Goal: Check status

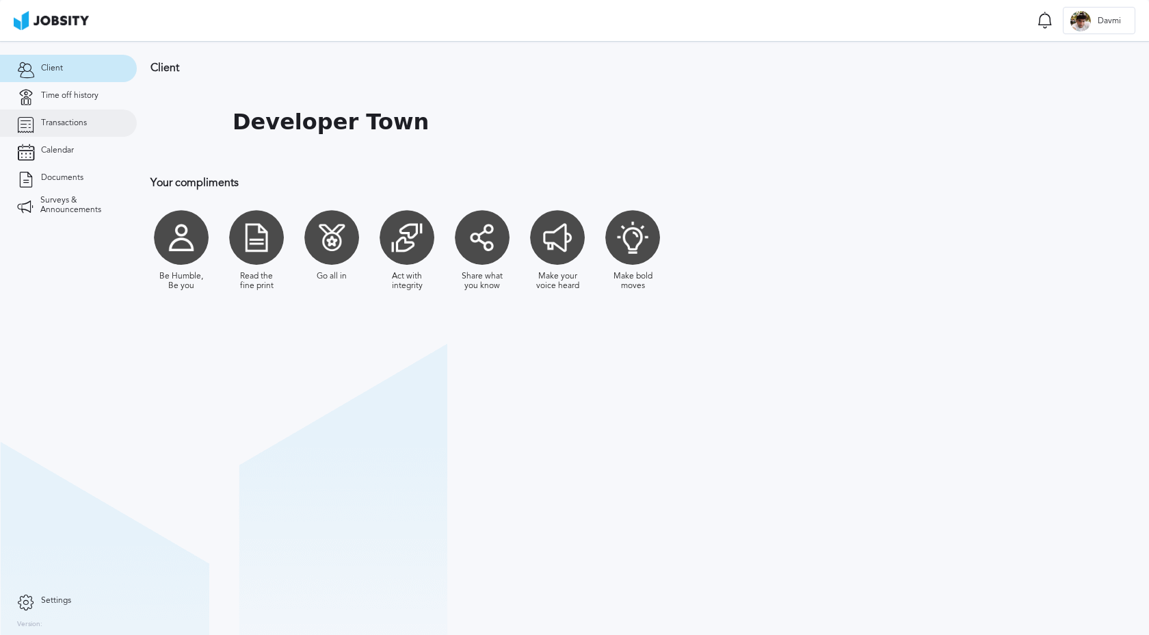
click at [70, 122] on span "Transactions" at bounding box center [64, 123] width 46 height 10
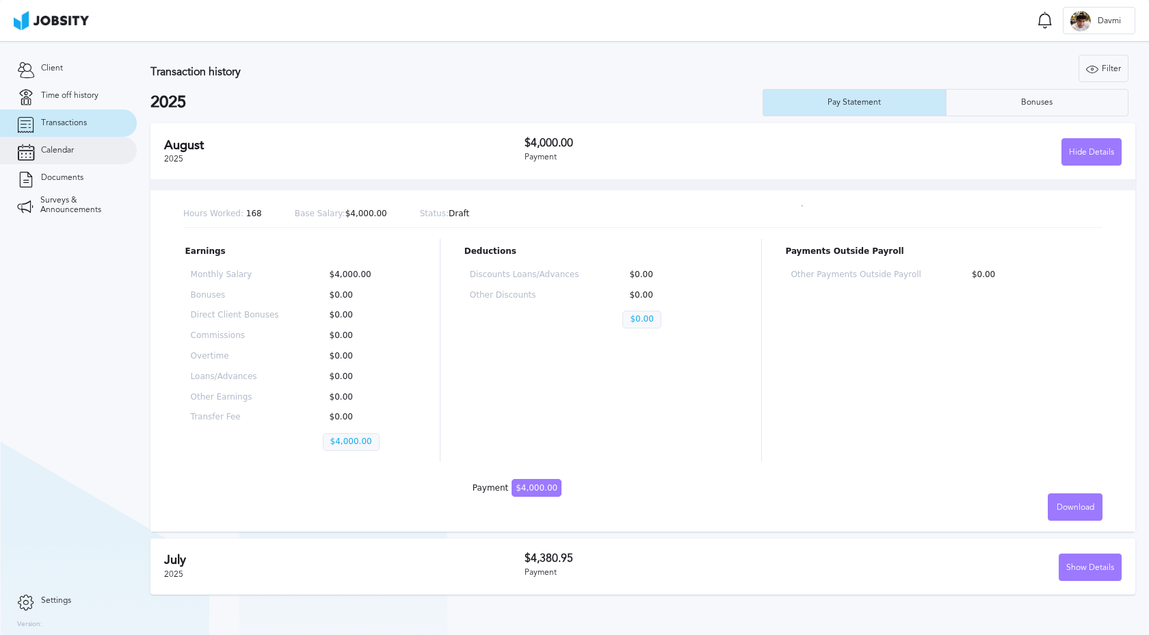
click at [70, 153] on span "Calendar" at bounding box center [57, 151] width 33 height 10
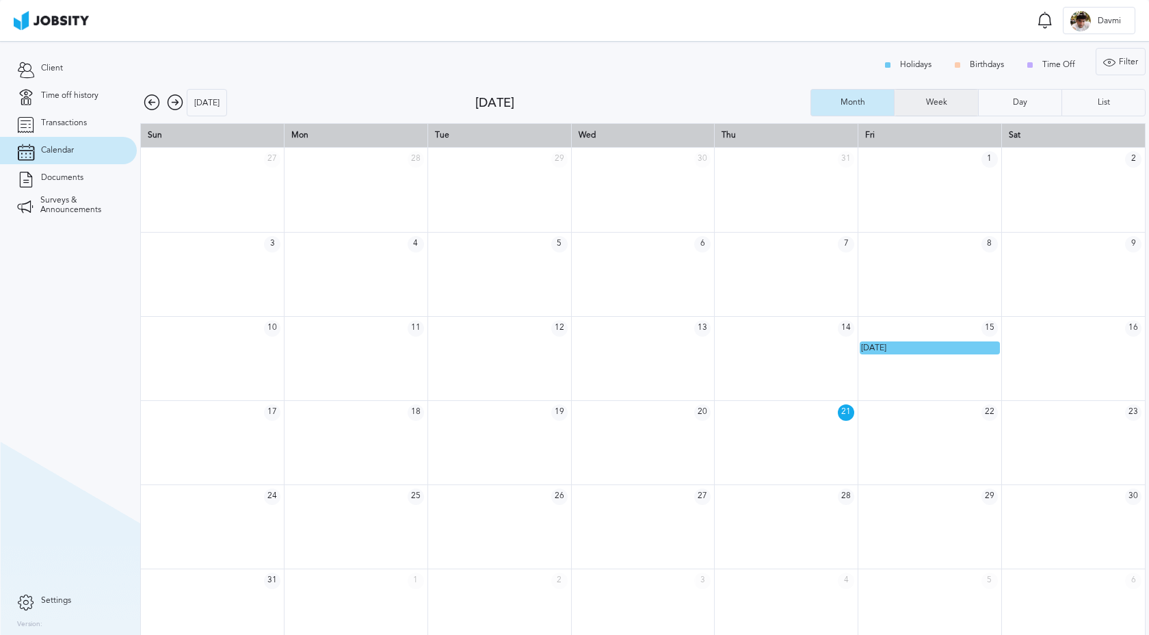
click at [948, 96] on div "Week" at bounding box center [936, 102] width 83 height 27
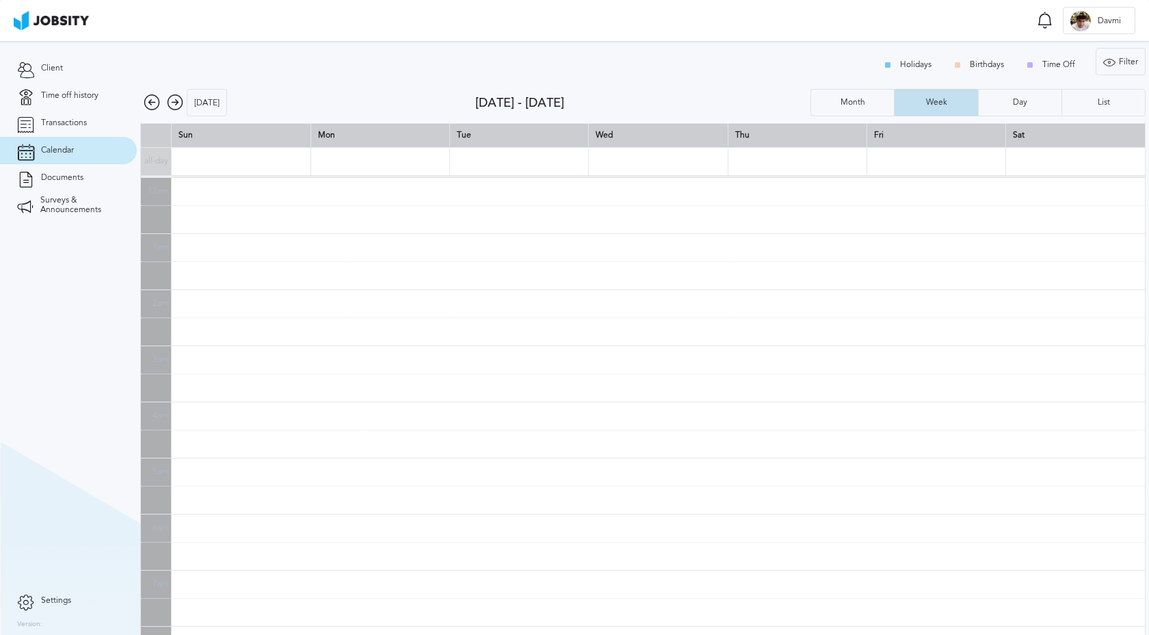
scroll to position [337, 0]
click at [867, 98] on div "Month" at bounding box center [853, 103] width 38 height 10
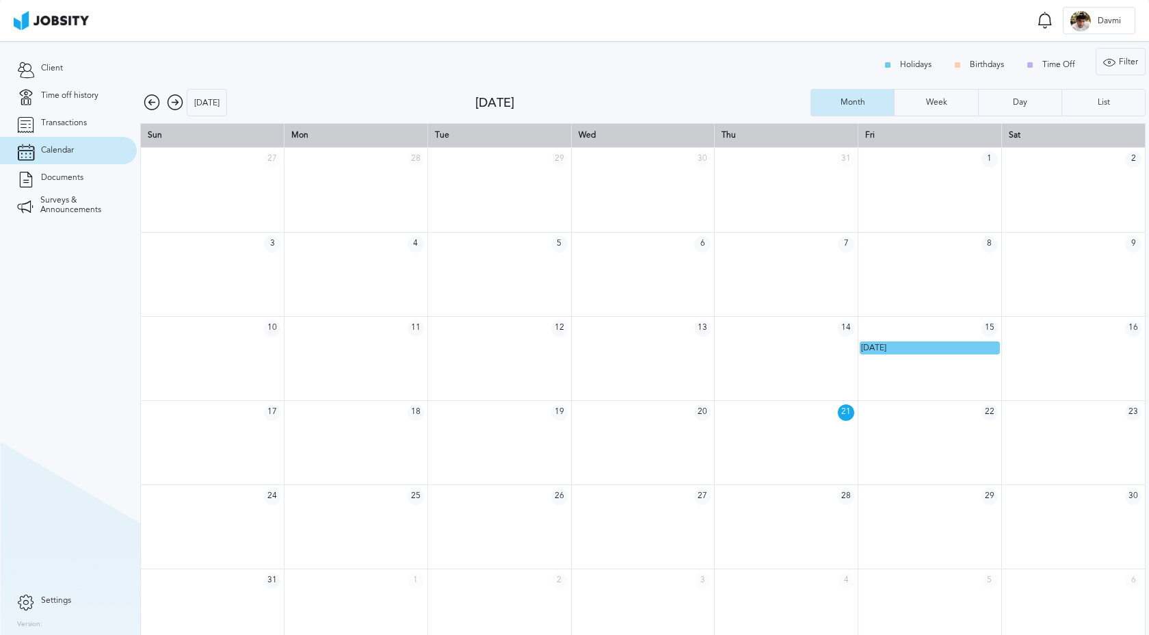
click at [172, 99] on icon at bounding box center [175, 102] width 16 height 16
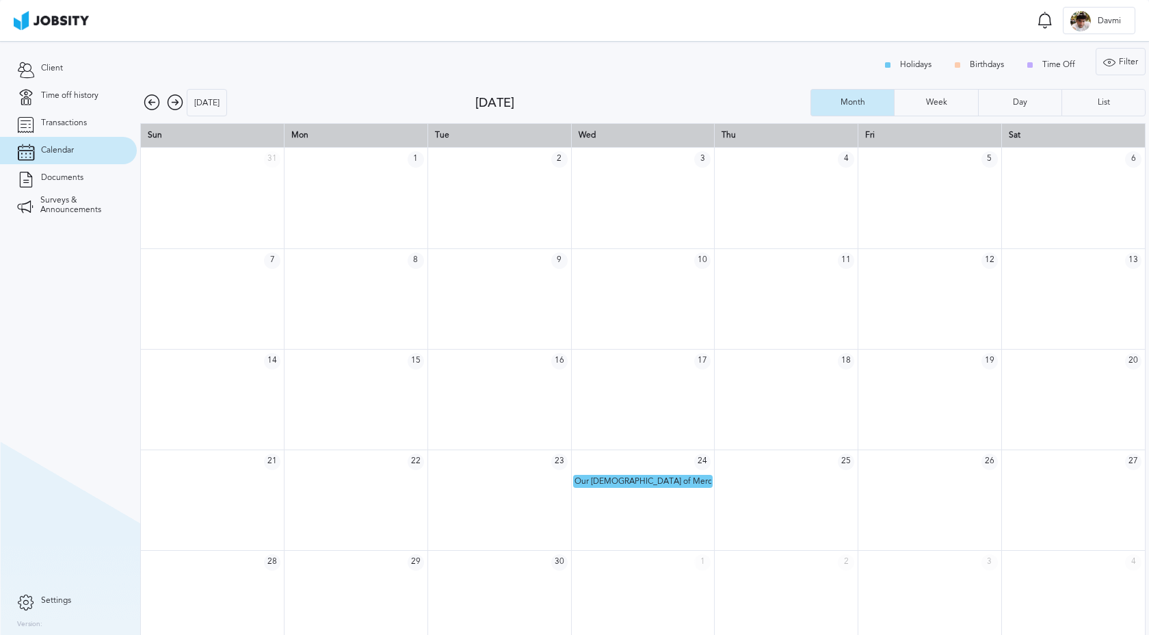
click at [146, 94] on icon at bounding box center [152, 102] width 16 height 16
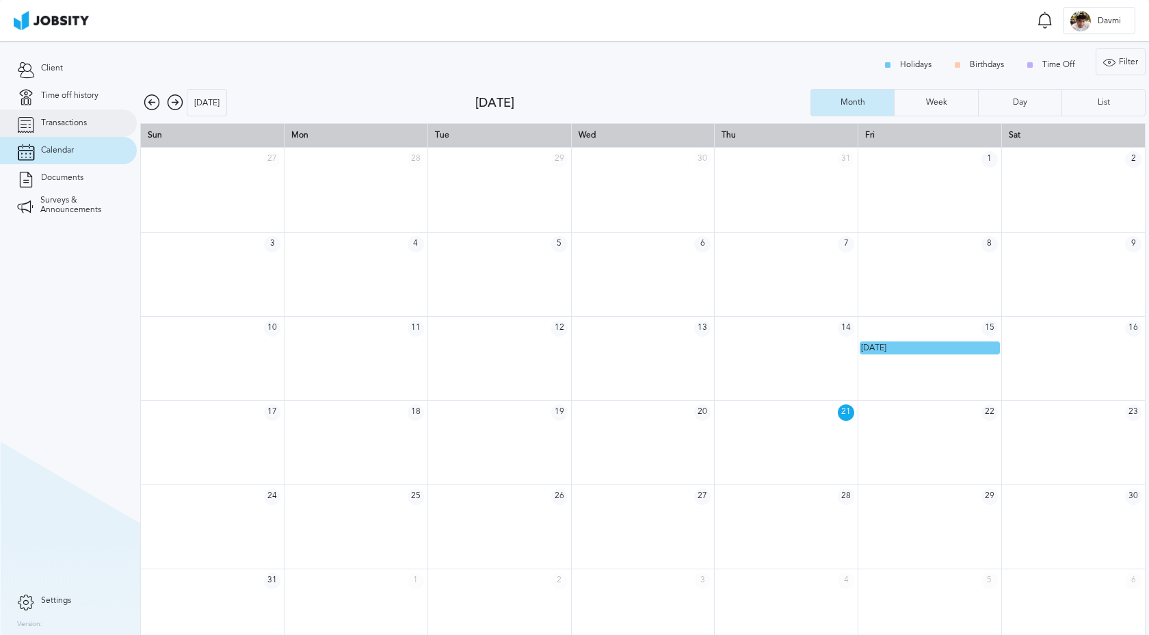
click at [70, 123] on span "Transactions" at bounding box center [64, 123] width 46 height 10
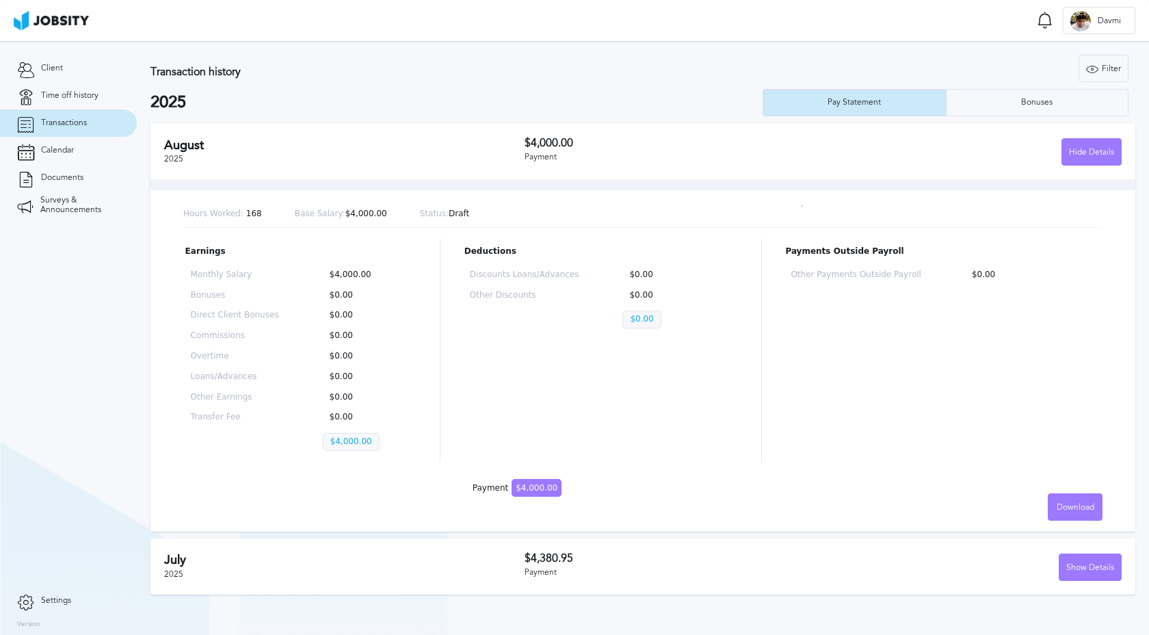
click at [473, 216] on div "Hours Worked: 168 Base Salary: $4,000.00 Status: Draft" at bounding box center [643, 214] width 920 height 27
